Goal: Task Accomplishment & Management: Manage account settings

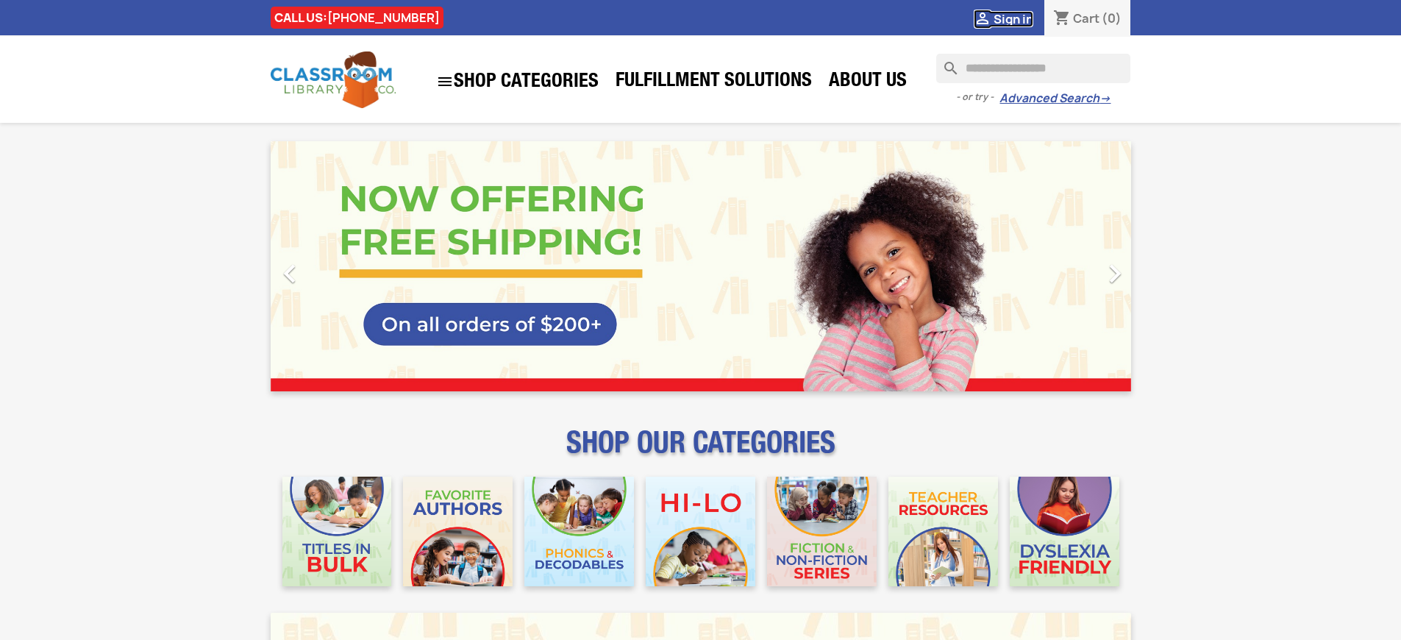
click at [1020, 18] on span "Sign in" at bounding box center [1014, 19] width 40 height 16
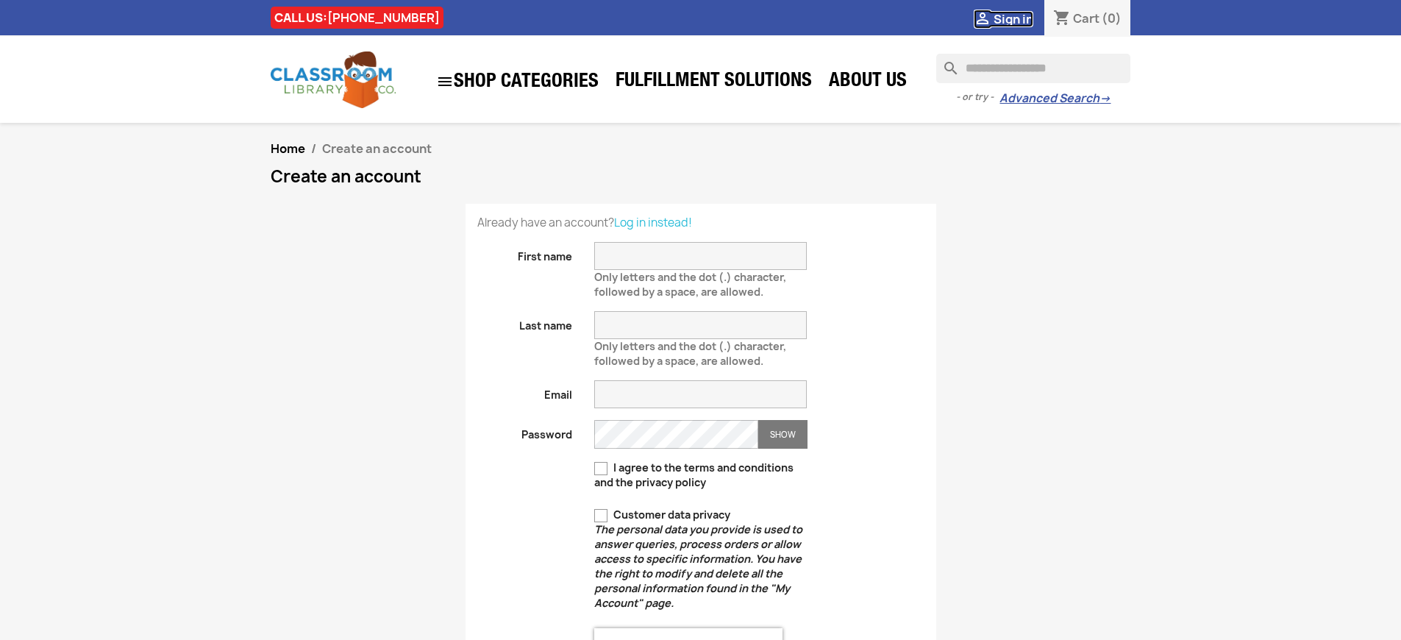
click at [1020, 18] on span "Sign in" at bounding box center [1014, 19] width 40 height 16
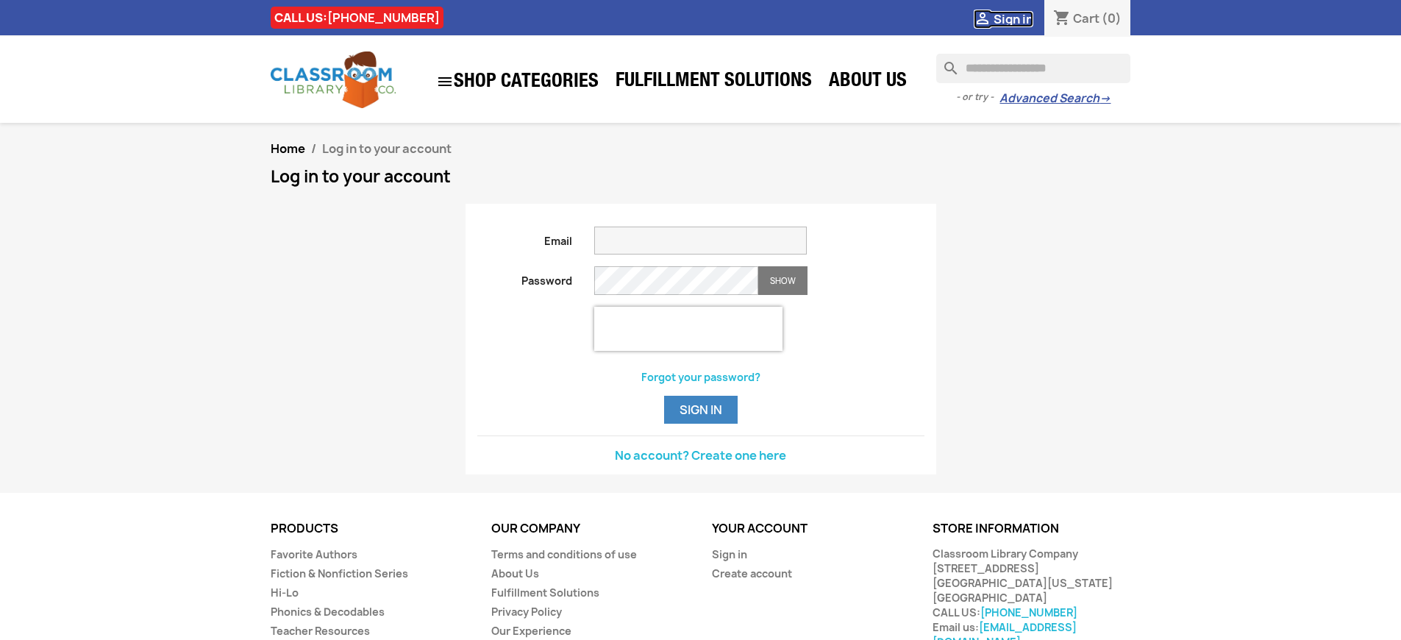
click at [1020, 18] on span "Sign in" at bounding box center [1014, 19] width 40 height 16
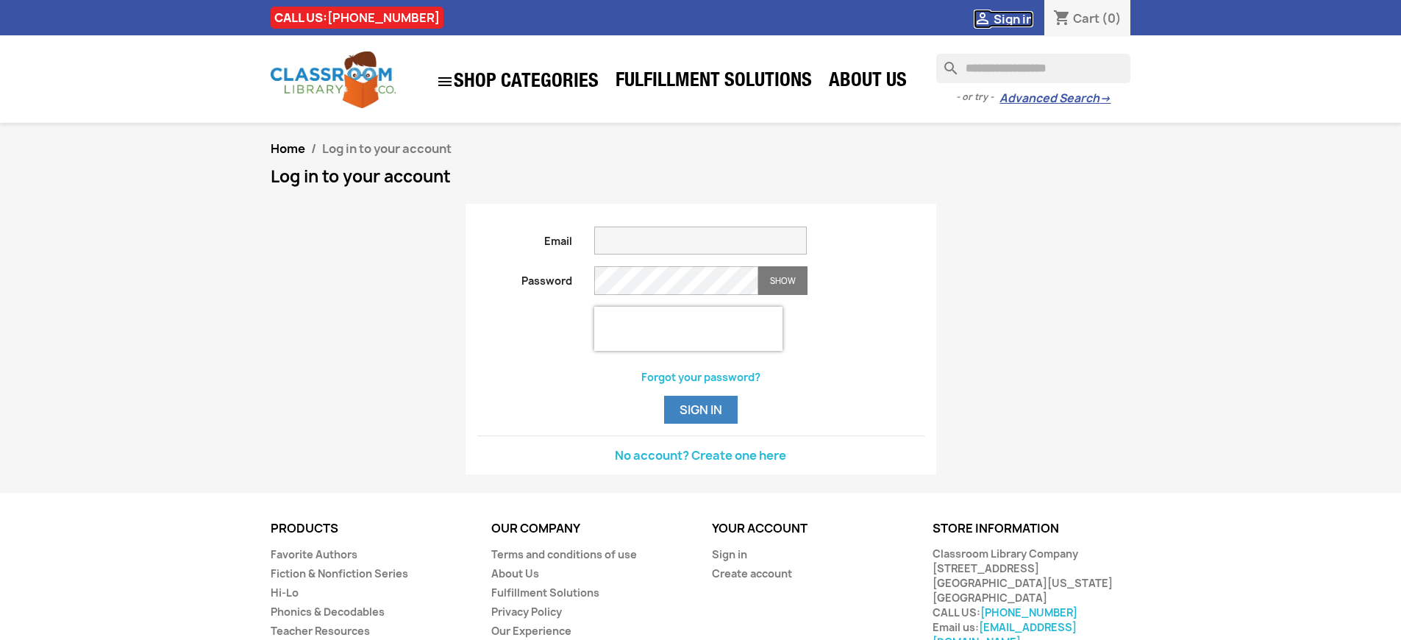
click at [1020, 18] on span "Sign in" at bounding box center [1014, 19] width 40 height 16
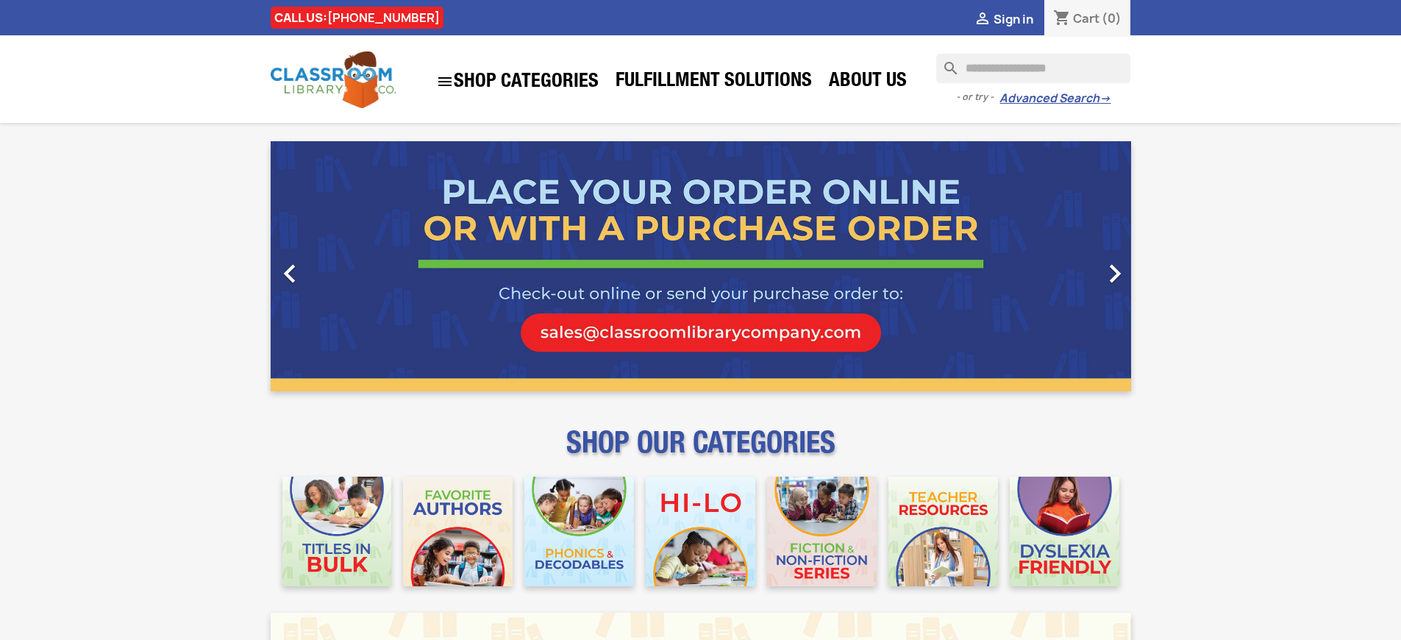
click at [1020, 18] on span "Sign in" at bounding box center [1014, 19] width 40 height 16
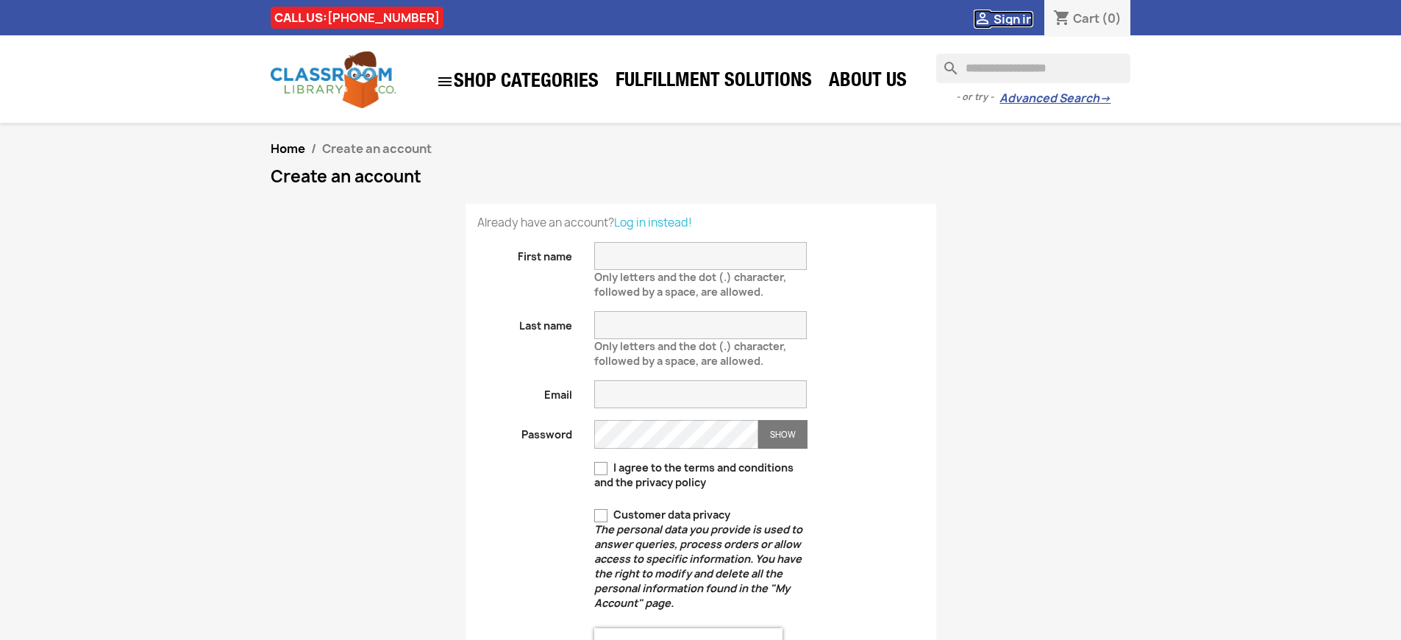
click at [1020, 18] on span "Sign in" at bounding box center [1014, 19] width 40 height 16
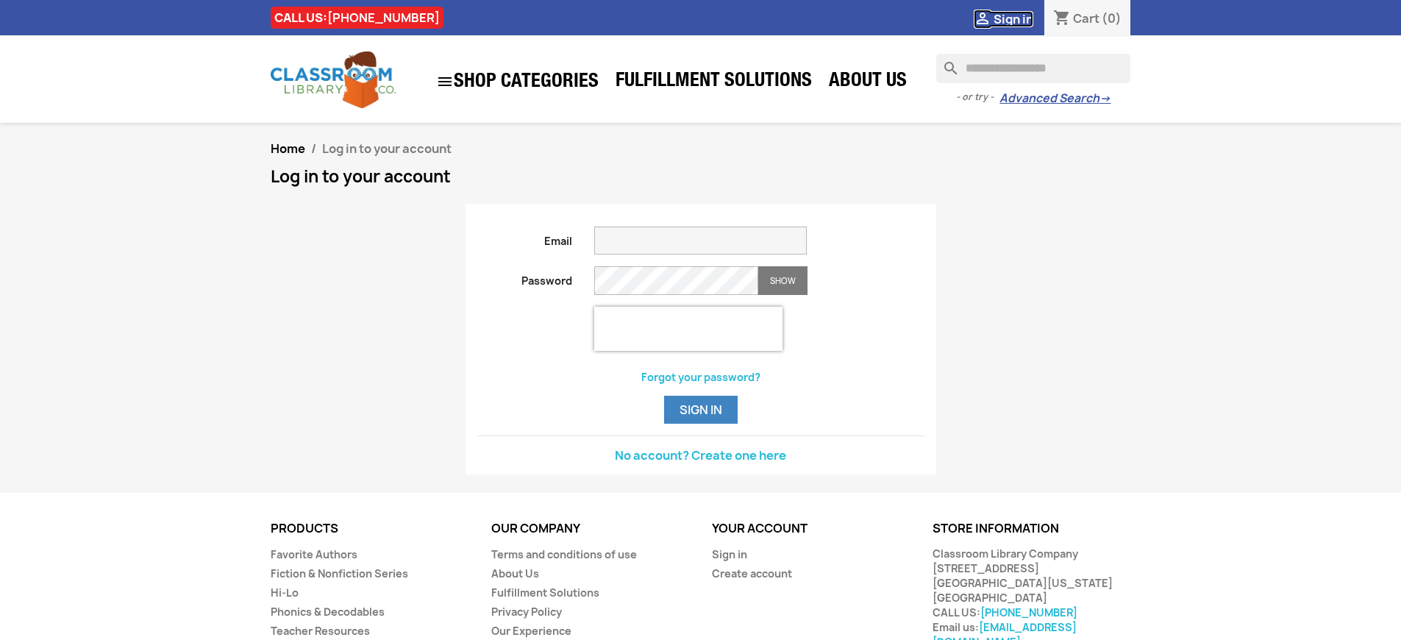
click at [1020, 18] on span "Sign in" at bounding box center [1014, 19] width 40 height 16
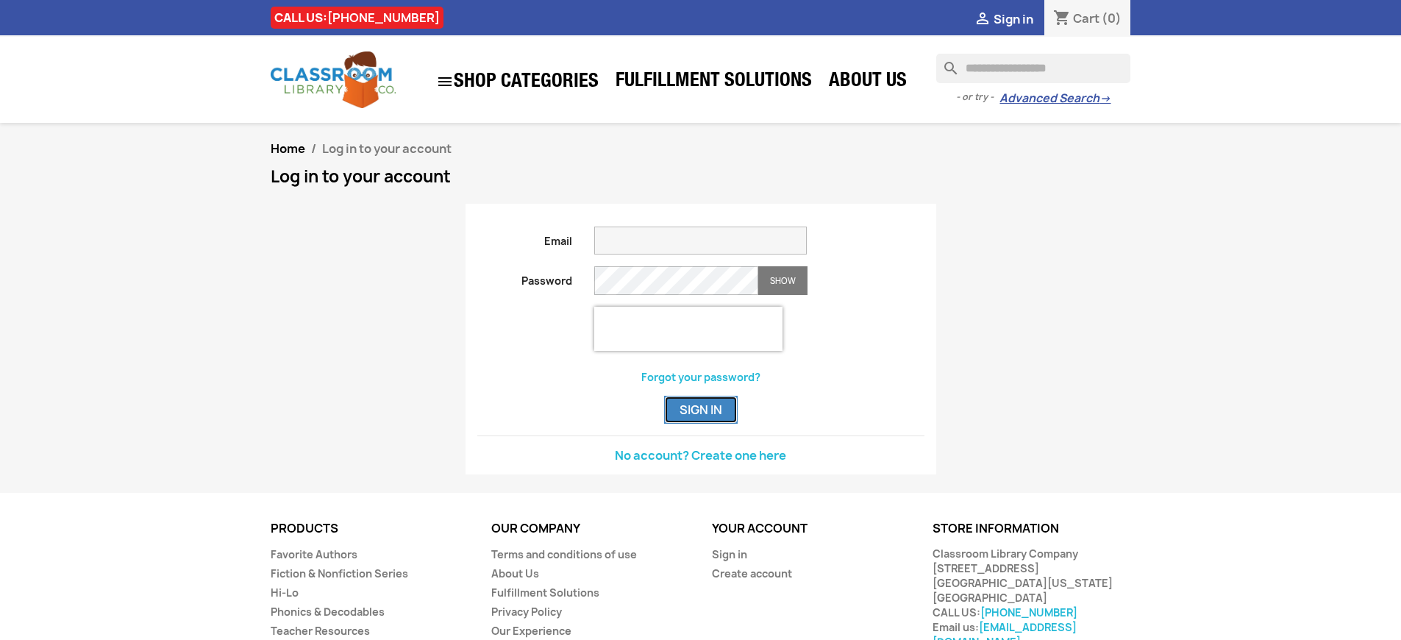
click at [700, 424] on button "Sign in" at bounding box center [701, 410] width 74 height 28
